Goal: Check status: Check status

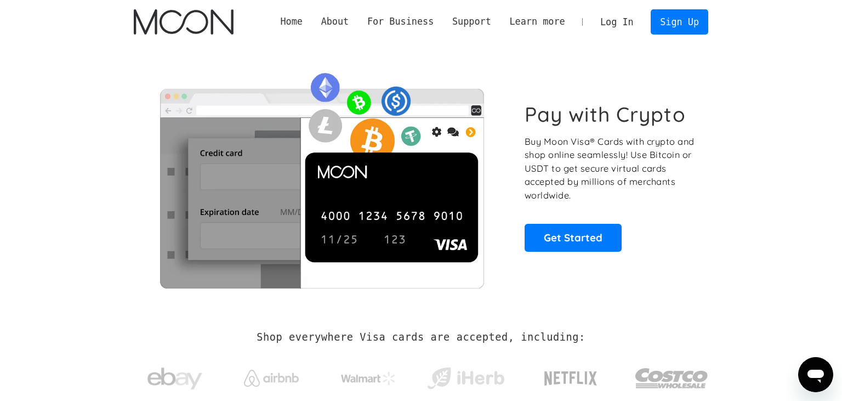
click at [620, 19] on link "Log In" at bounding box center [617, 22] width 52 height 24
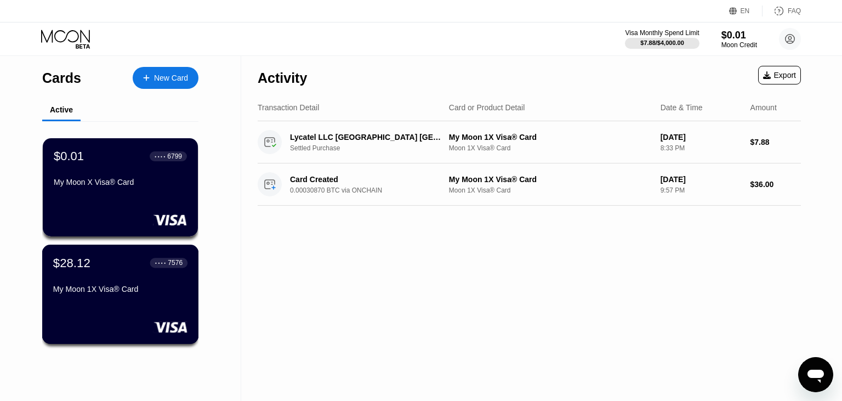
click at [107, 277] on div "$28.12 ● ● ● ● 7576 My Moon 1X Visa® Card" at bounding box center [120, 276] width 134 height 42
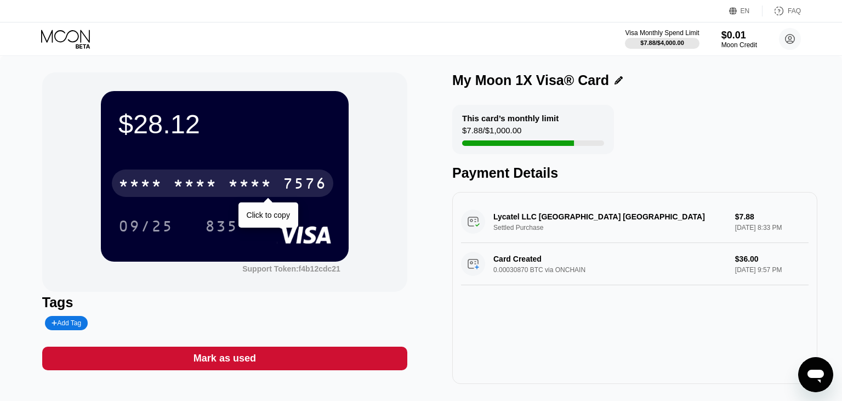
click at [207, 183] on div "* * * *" at bounding box center [195, 185] width 44 height 18
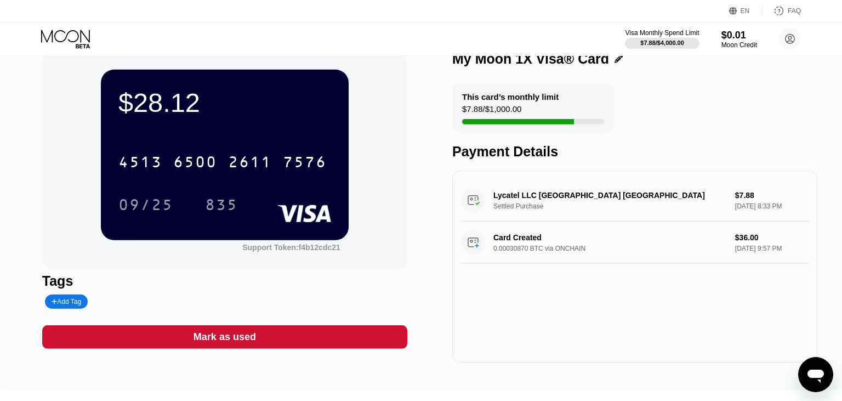
scroll to position [58, 0]
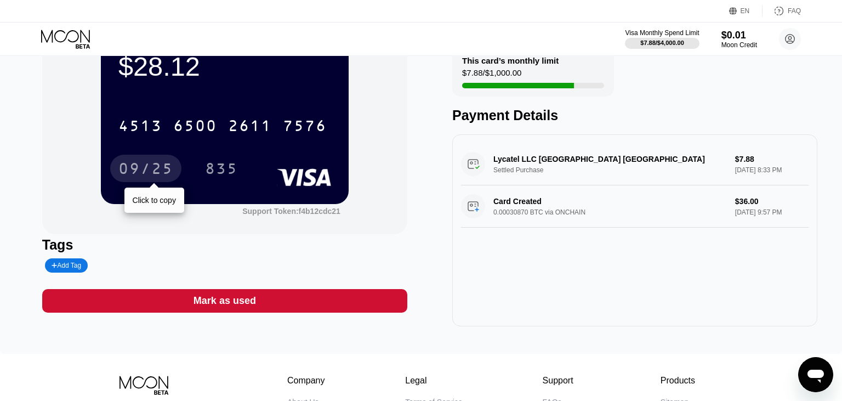
click at [146, 169] on div "09/25" at bounding box center [145, 170] width 55 height 18
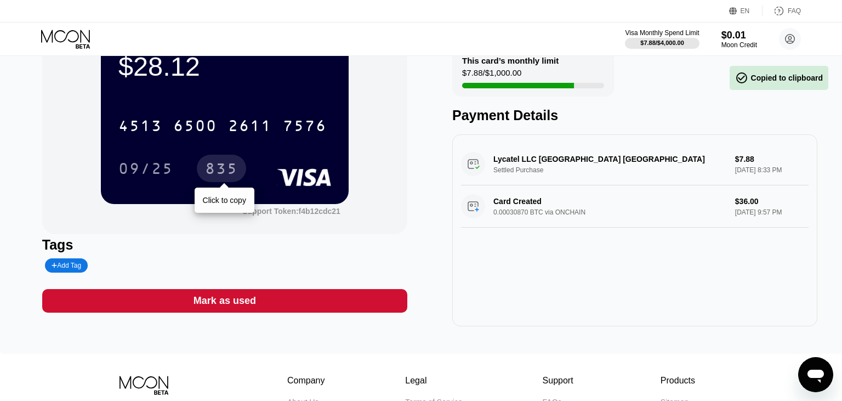
click at [221, 172] on div "835" at bounding box center [221, 170] width 33 height 18
